Goal: Find specific page/section: Find specific page/section

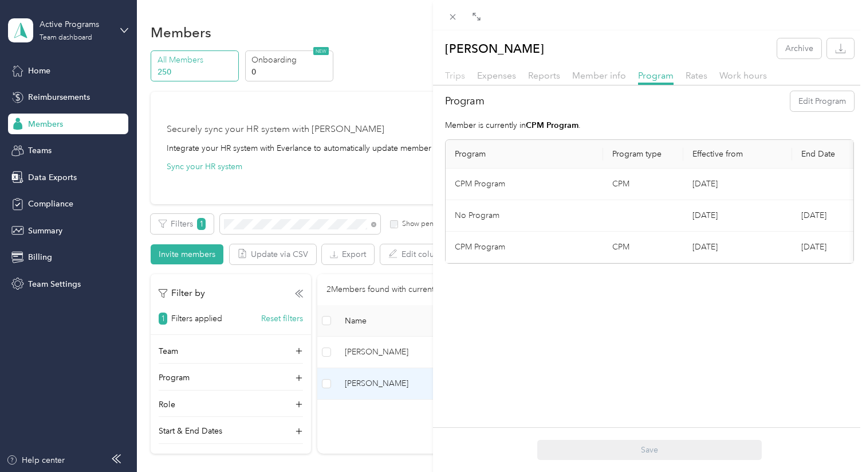
click at [460, 77] on span "Trips" at bounding box center [455, 75] width 20 height 11
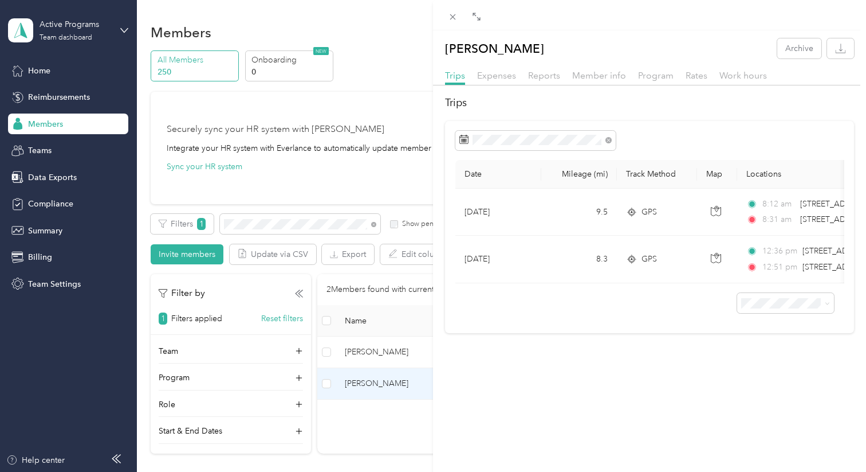
click at [406, 357] on div "[PERSON_NAME] Archive Trips Expenses Reports Member info Program Rates Work hou…" at bounding box center [433, 236] width 866 height 472
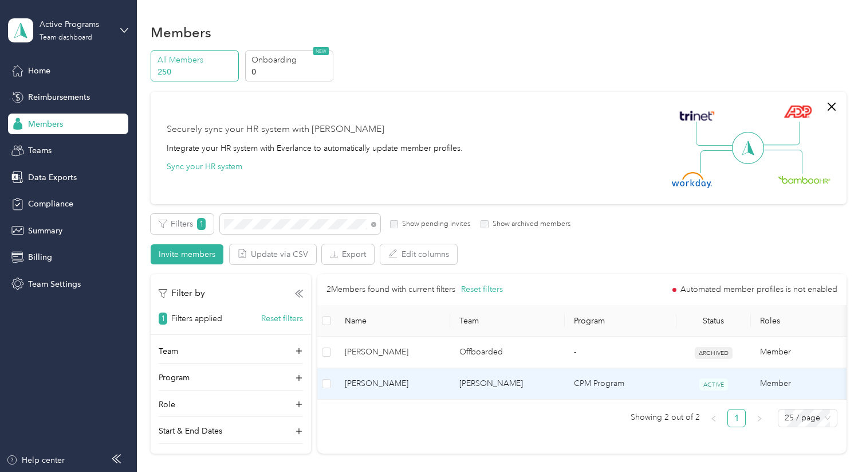
click at [414, 375] on td "[PERSON_NAME]" at bounding box center [393, 384] width 115 height 32
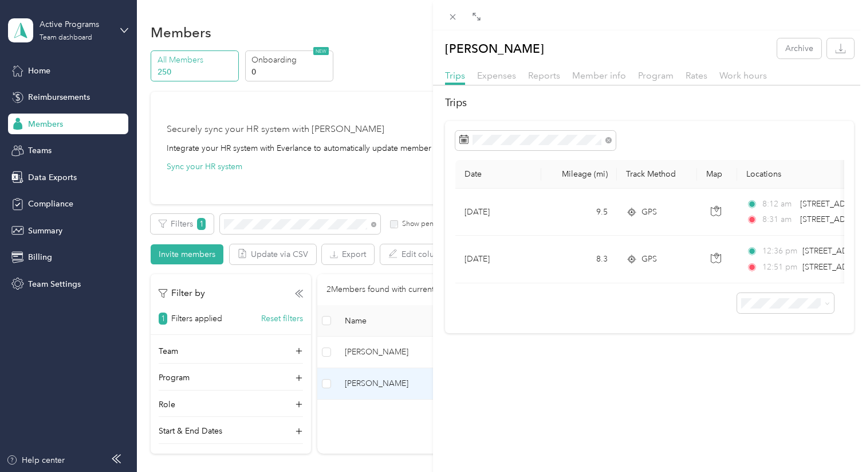
click at [78, 69] on div "[PERSON_NAME] Archive Trips Expenses Reports Member info Program Rates Work hou…" at bounding box center [433, 236] width 866 height 472
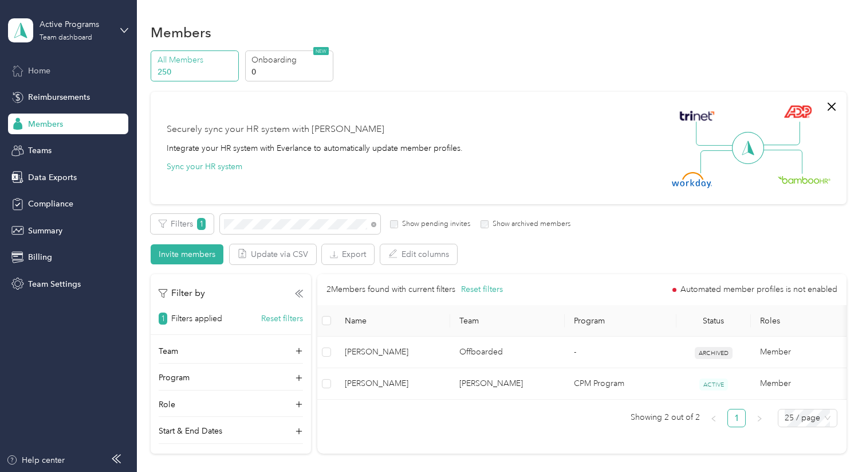
click at [72, 68] on div "Home" at bounding box center [68, 70] width 120 height 21
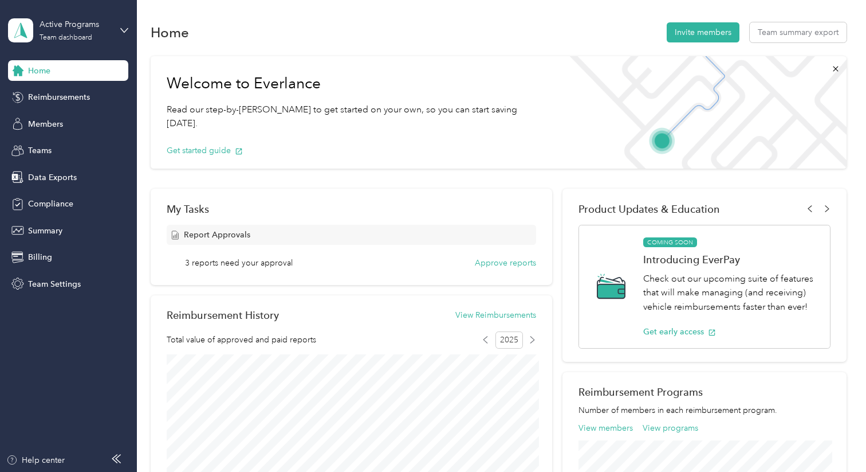
click at [121, 70] on div "Home" at bounding box center [68, 70] width 120 height 21
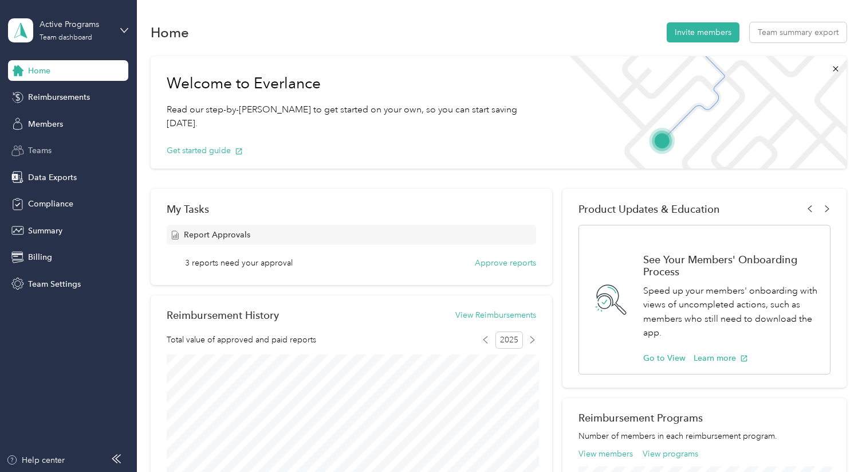
click at [61, 146] on div "Teams" at bounding box center [68, 150] width 120 height 21
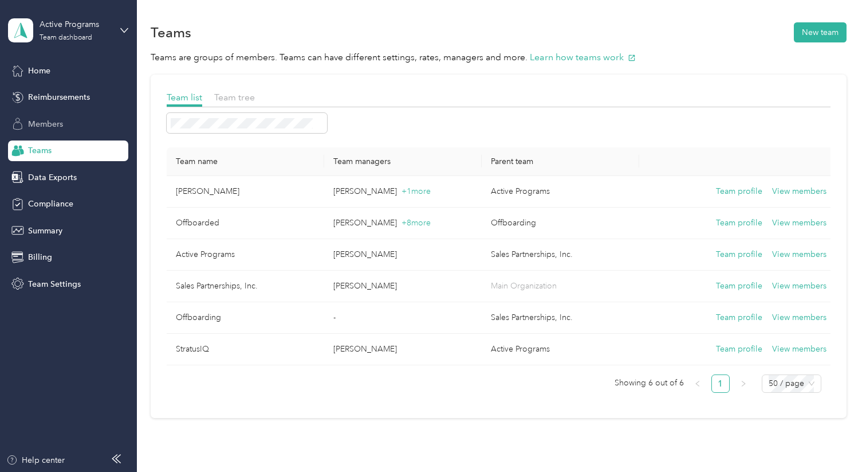
click at [71, 124] on div "Members" at bounding box center [68, 123] width 120 height 21
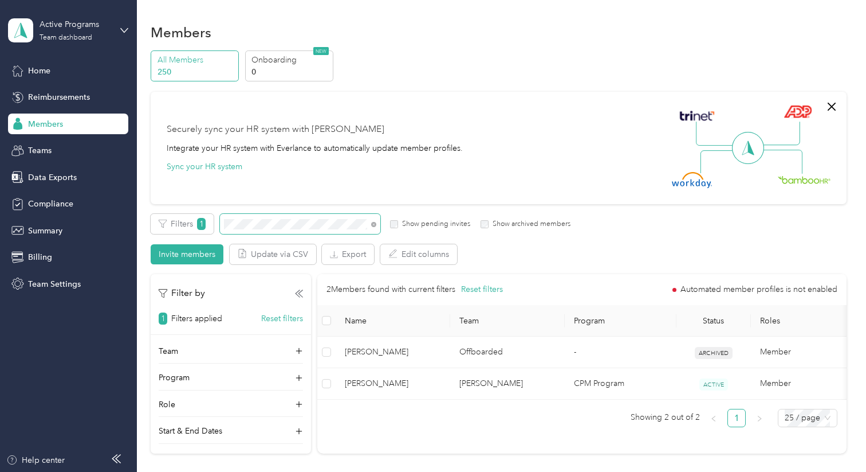
click at [172, 192] on div "All Members 250 Onboarding 0 NEW Securely sync your HR system with Everlance In…" at bounding box center [499, 256] width 696 height 413
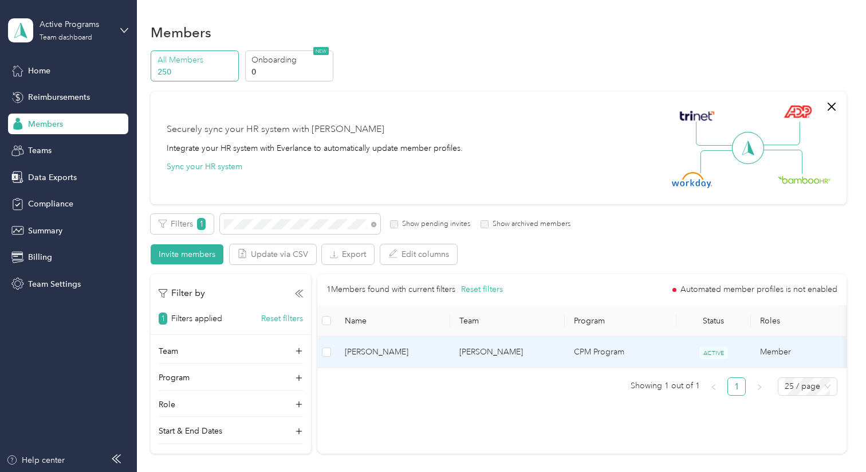
click at [392, 362] on td "[PERSON_NAME]" at bounding box center [393, 352] width 115 height 32
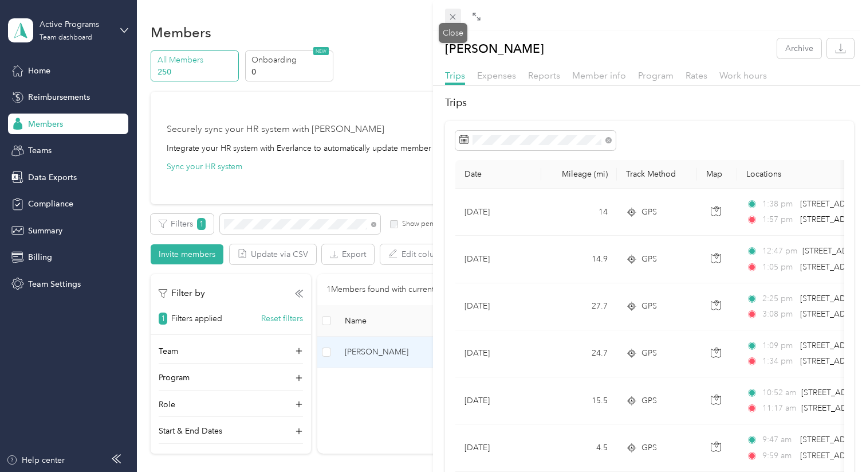
click at [456, 16] on icon at bounding box center [453, 17] width 10 height 10
